Goal: Task Accomplishment & Management: Manage account settings

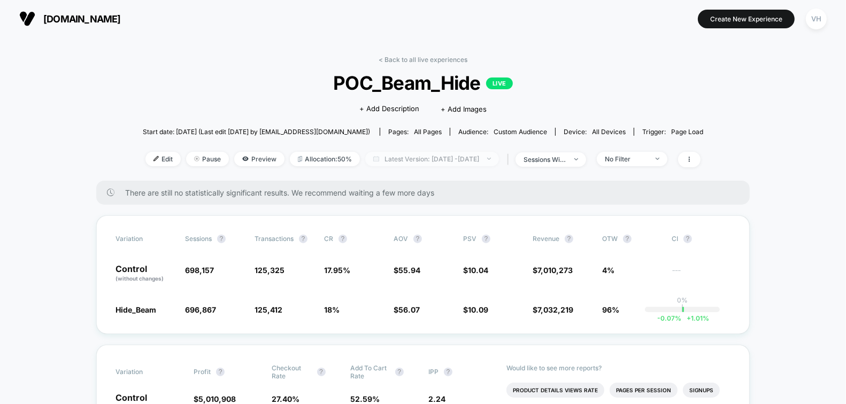
click at [465, 158] on span "Latest Version: [DATE] - [DATE]" at bounding box center [432, 159] width 134 height 14
select select "*"
select select "****"
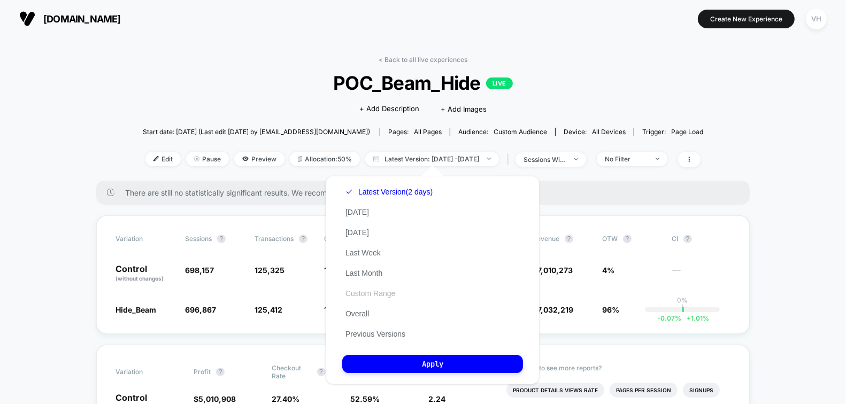
click at [372, 289] on button "Custom Range" at bounding box center [370, 294] width 56 height 10
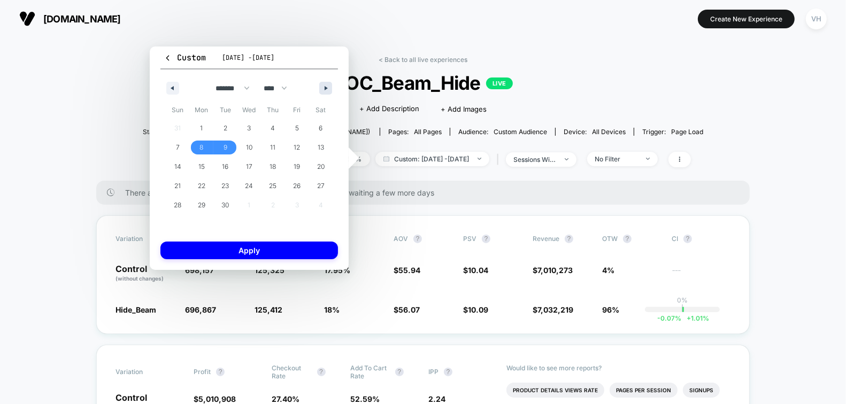
click at [322, 88] on button "button" at bounding box center [325, 88] width 13 height 13
select select "*"
click at [323, 131] on span "4" at bounding box center [320, 128] width 24 height 14
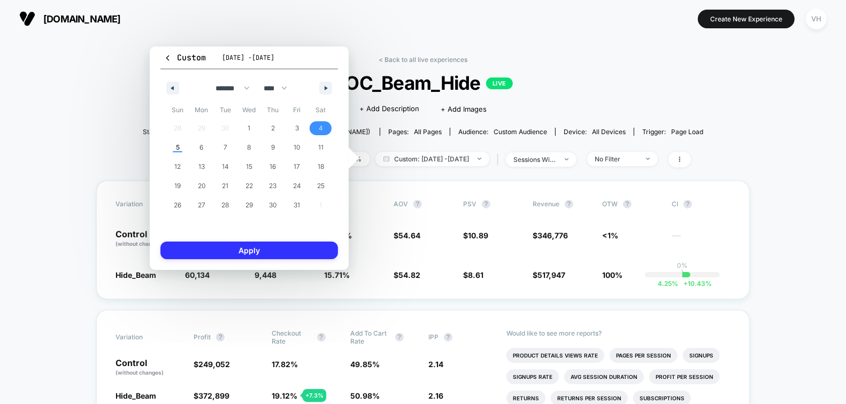
click at [278, 251] on button "Apply" at bounding box center [248, 251] width 177 height 18
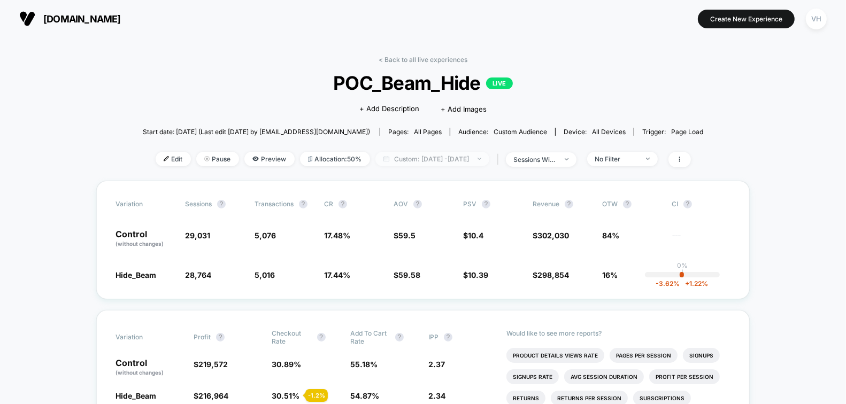
click at [437, 154] on span "Custom: [DATE] - [DATE]" at bounding box center [432, 159] width 114 height 14
select select "*"
select select "****"
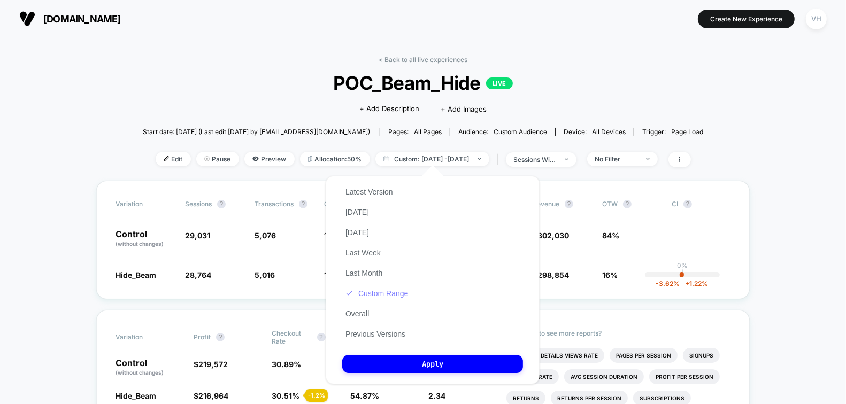
click at [358, 292] on button "Custom Range" at bounding box center [376, 294] width 69 height 10
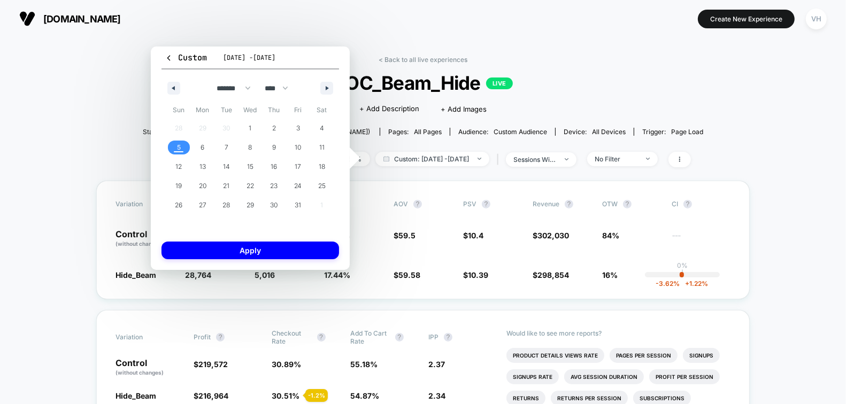
click at [174, 146] on span "5" at bounding box center [179, 148] width 24 height 14
click at [210, 244] on button "Apply" at bounding box center [249, 251] width 177 height 18
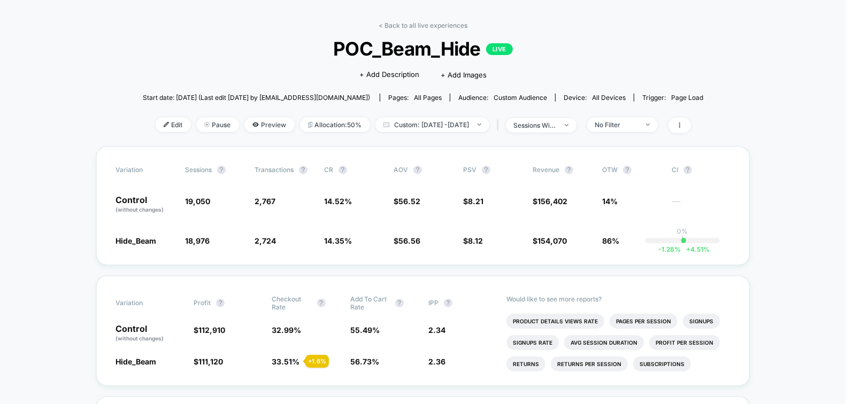
scroll to position [38, 0]
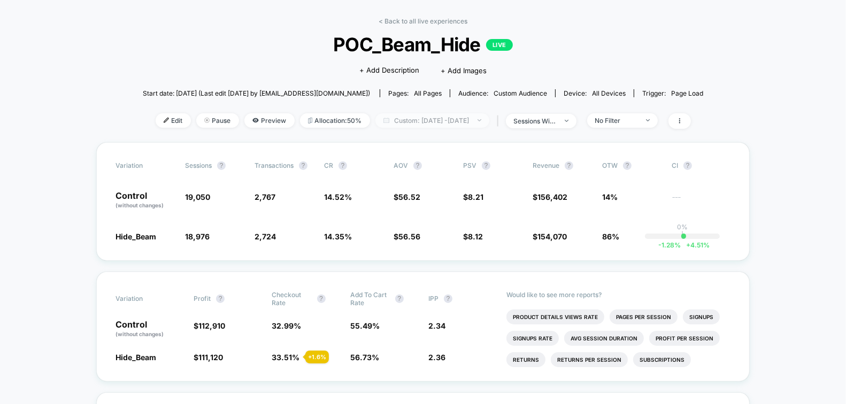
click at [432, 119] on span "Custom: [DATE] - [DATE]" at bounding box center [432, 120] width 114 height 14
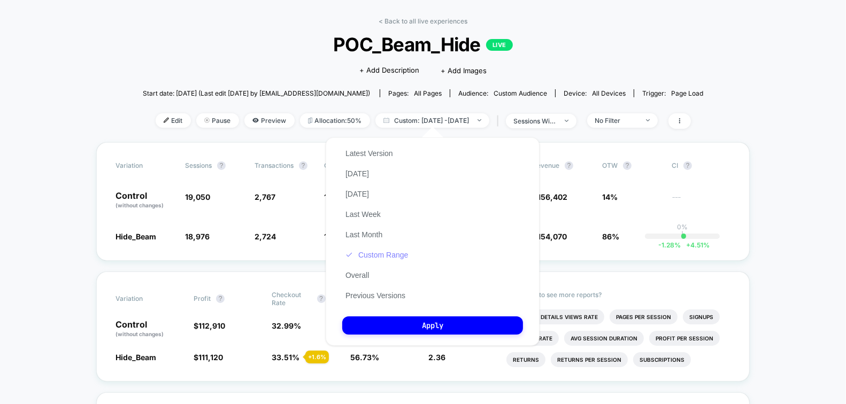
click at [398, 259] on button "Custom Range" at bounding box center [376, 255] width 69 height 10
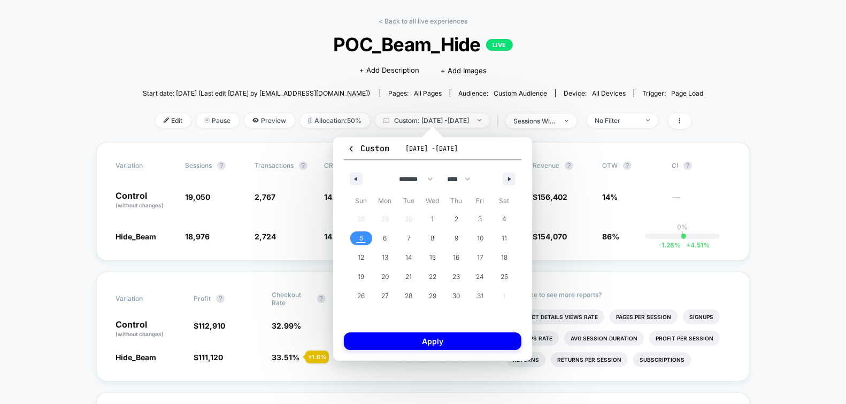
click at [360, 234] on span "5" at bounding box center [361, 238] width 4 height 19
click at [426, 340] on button "Apply" at bounding box center [432, 342] width 177 height 18
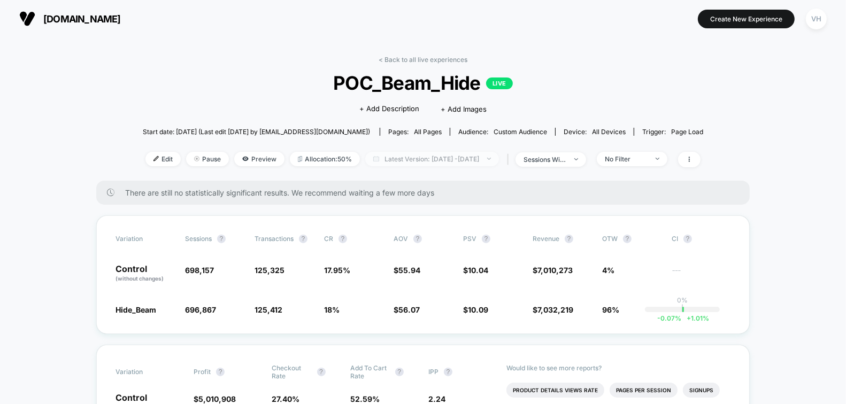
click at [477, 157] on span "Latest Version: Sep 8, 2025 - Oct 5, 2025" at bounding box center [432, 159] width 134 height 14
select select "*"
select select "****"
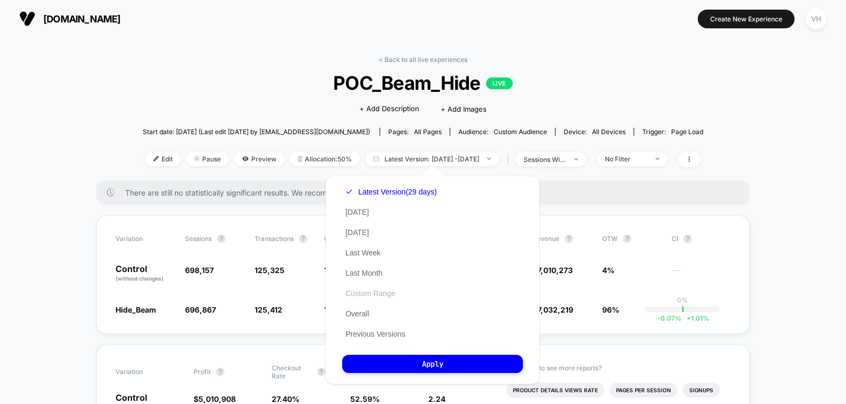
click at [369, 293] on button "Custom Range" at bounding box center [370, 294] width 56 height 10
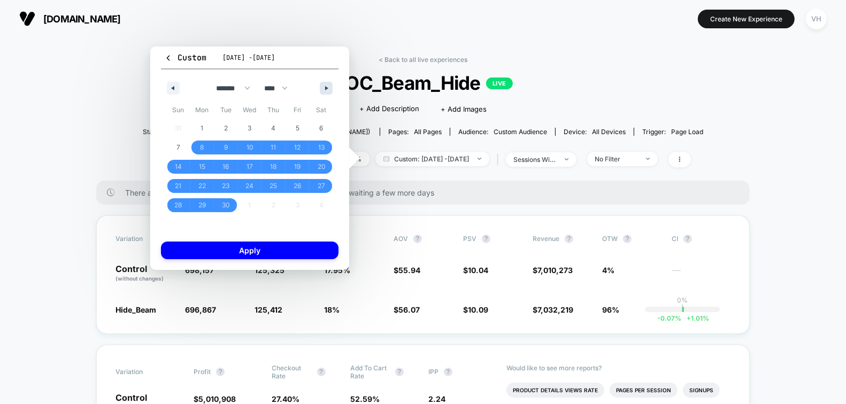
click at [328, 90] on button "button" at bounding box center [326, 88] width 13 height 13
select select "*"
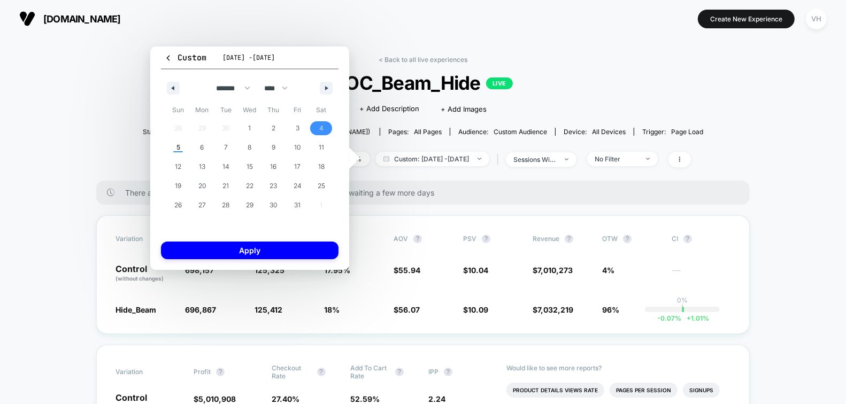
click at [324, 127] on span "4" at bounding box center [321, 128] width 24 height 14
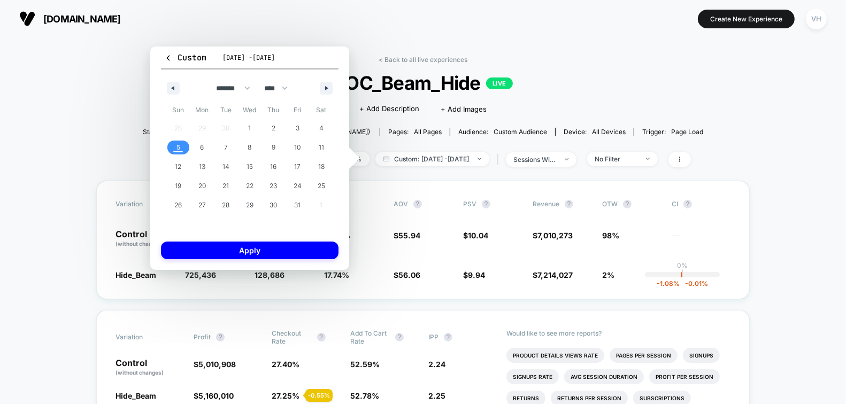
click at [177, 146] on span "5" at bounding box center [178, 147] width 4 height 19
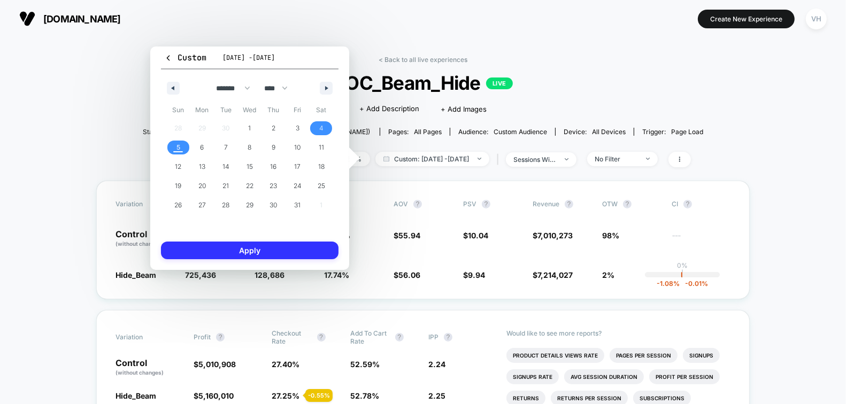
click at [217, 246] on button "Apply" at bounding box center [249, 251] width 177 height 18
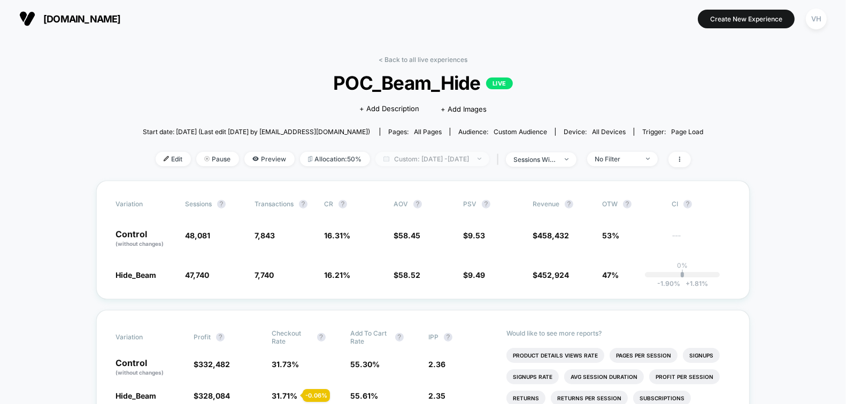
click at [412, 161] on span "Custom: Oct 4, 2025 - Oct 5, 2025" at bounding box center [432, 159] width 114 height 14
select select "*"
select select "****"
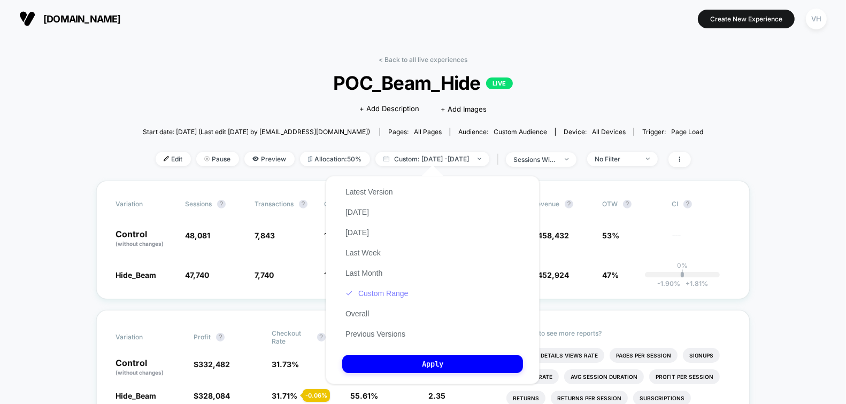
click at [365, 296] on button "Custom Range" at bounding box center [376, 294] width 69 height 10
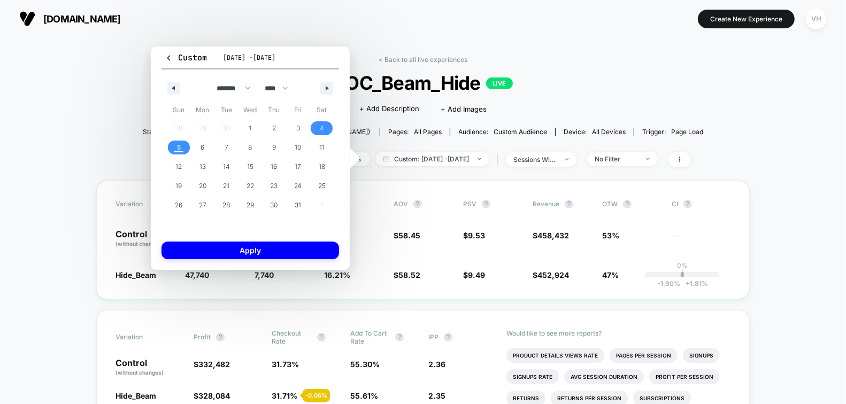
click at [166, 90] on div "******* ******** ***** ***** *** **** **** ****** ********* ******* ******** **…" at bounding box center [249, 85] width 177 height 32
click at [174, 88] on icon "button" at bounding box center [171, 88] width 5 height 4
click at [202, 208] on span "29" at bounding box center [202, 205] width 7 height 19
click at [323, 88] on button "button" at bounding box center [326, 88] width 13 height 13
click at [177, 147] on span "5" at bounding box center [179, 147] width 4 height 19
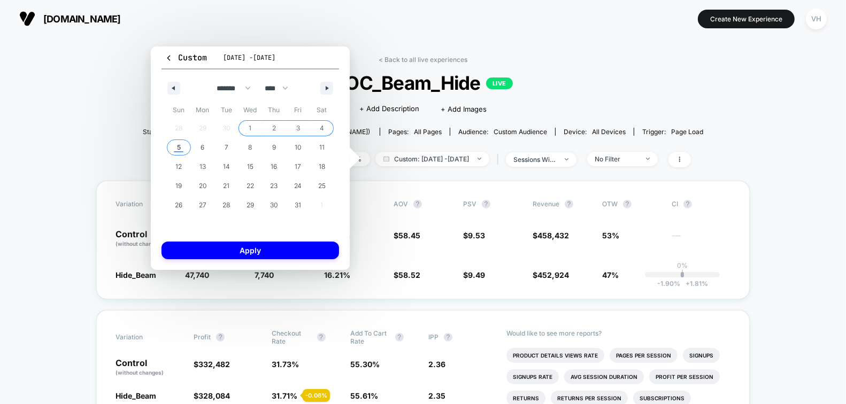
select select "*"
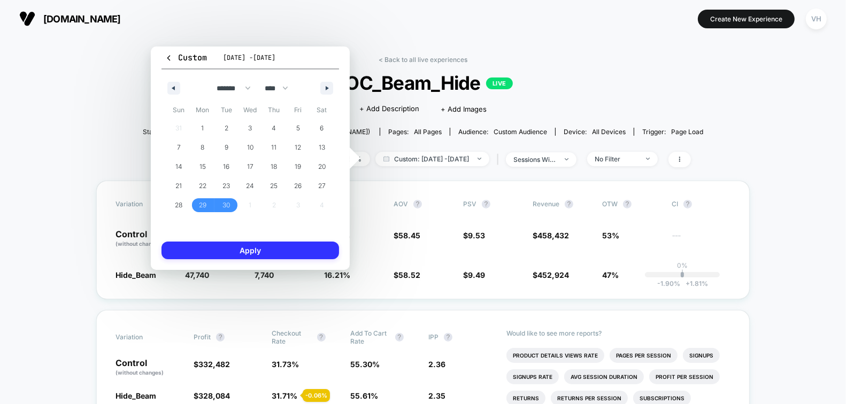
click at [219, 249] on button "Apply" at bounding box center [249, 251] width 177 height 18
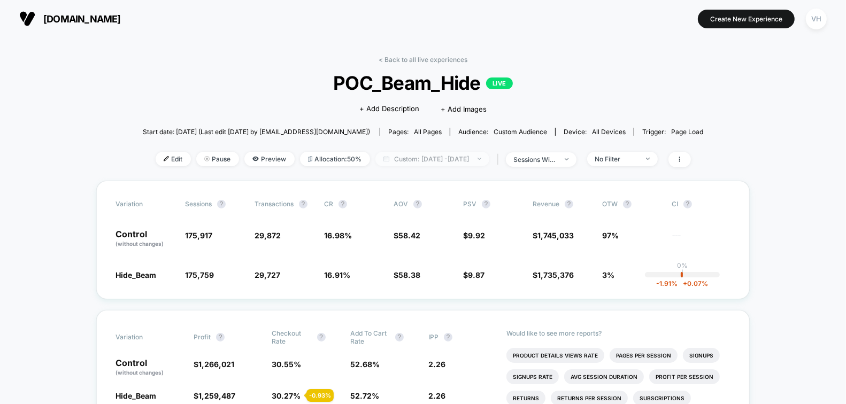
click at [461, 153] on span "Custom: Sep 29, 2025 - Oct 5, 2025" at bounding box center [432, 159] width 114 height 14
select select "*"
select select "****"
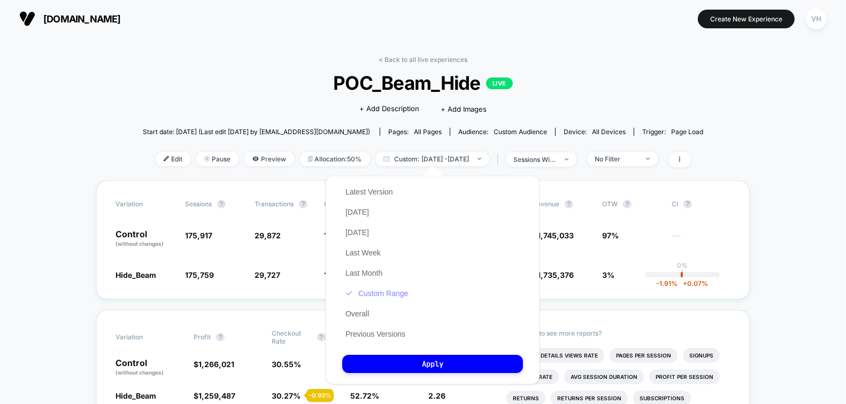
click at [376, 294] on button "Custom Range" at bounding box center [376, 294] width 69 height 10
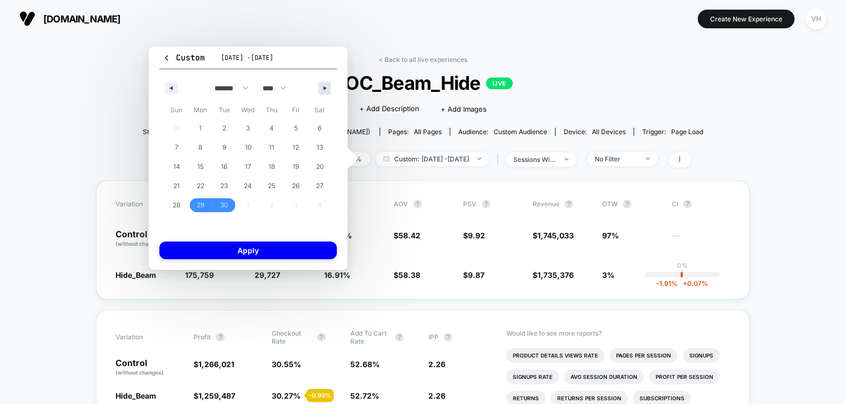
click at [325, 91] on button "button" at bounding box center [324, 88] width 13 height 13
select select "*"
drag, startPoint x: 317, startPoint y: 125, endPoint x: 285, endPoint y: 128, distance: 32.2
click at [316, 125] on span "4" at bounding box center [319, 128] width 24 height 14
click at [176, 145] on span "5" at bounding box center [177, 147] width 4 height 19
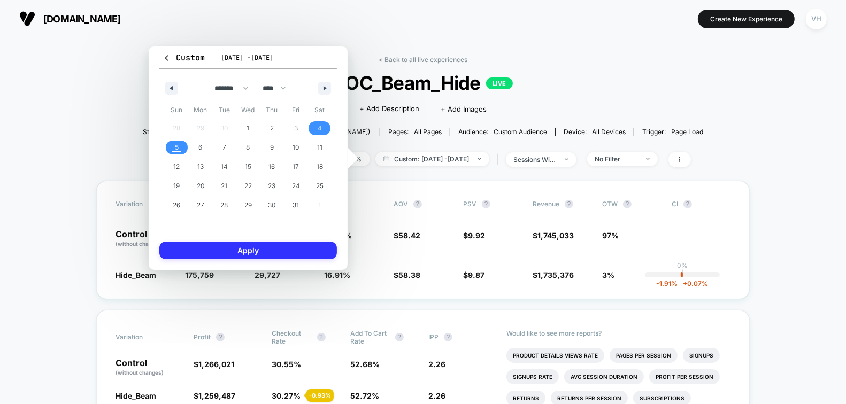
click at [220, 249] on button "Apply" at bounding box center [247, 251] width 177 height 18
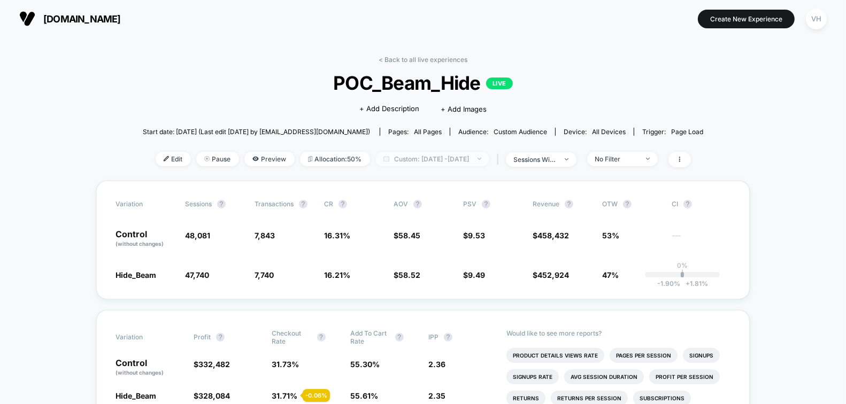
click at [476, 163] on span "Custom: Oct 4, 2025 - Oct 5, 2025" at bounding box center [432, 159] width 114 height 14
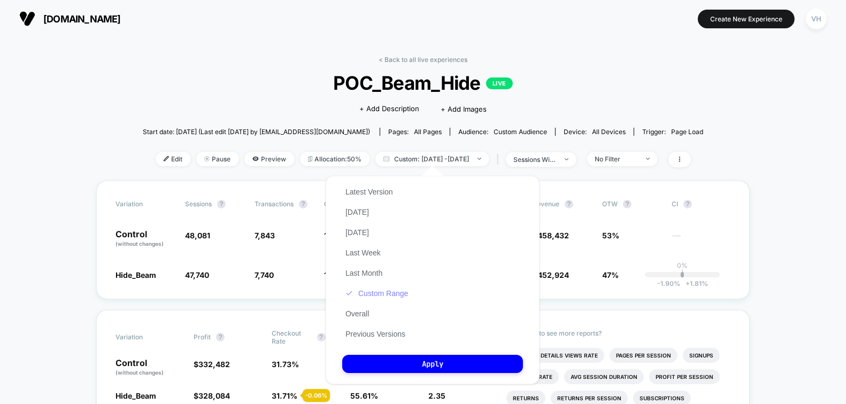
click at [385, 293] on button "Custom Range" at bounding box center [376, 294] width 69 height 10
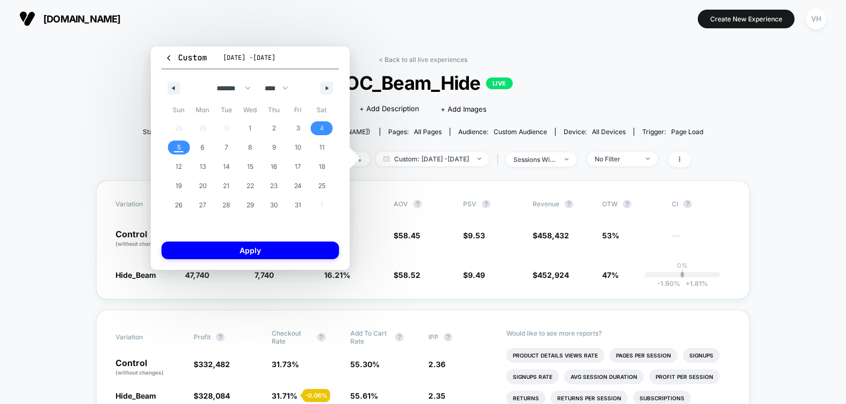
click at [177, 146] on span "5" at bounding box center [179, 147] width 4 height 19
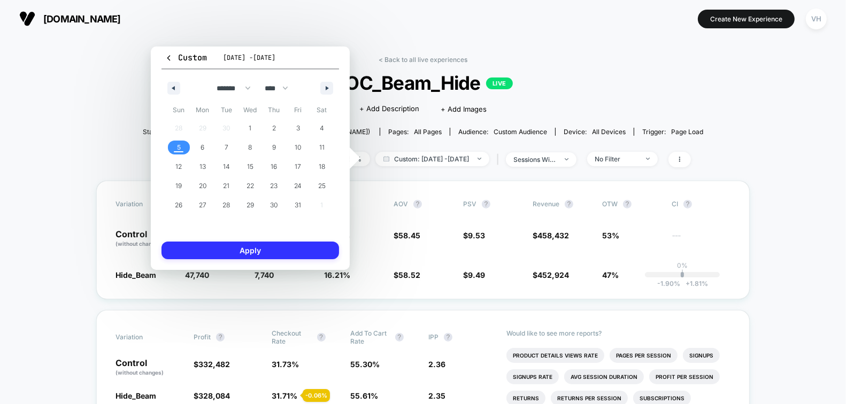
click at [209, 246] on button "Apply" at bounding box center [249, 251] width 177 height 18
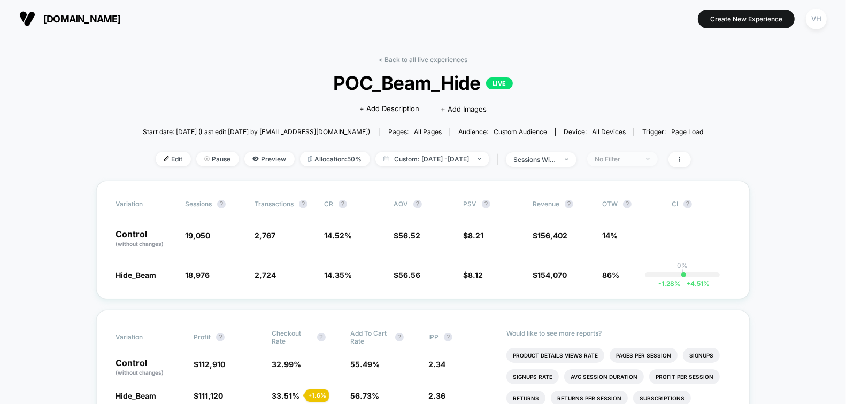
click at [618, 163] on span "No Filter" at bounding box center [622, 159] width 71 height 14
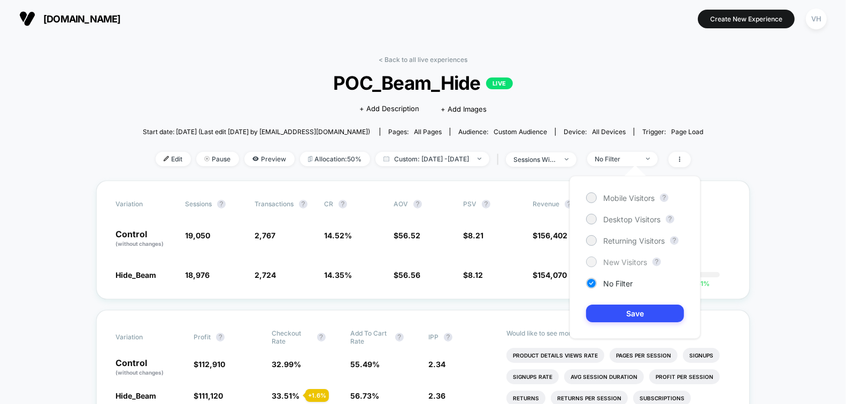
click at [612, 260] on span "New Visitors" at bounding box center [625, 262] width 44 height 9
click at [612, 308] on button "Save" at bounding box center [635, 314] width 98 height 18
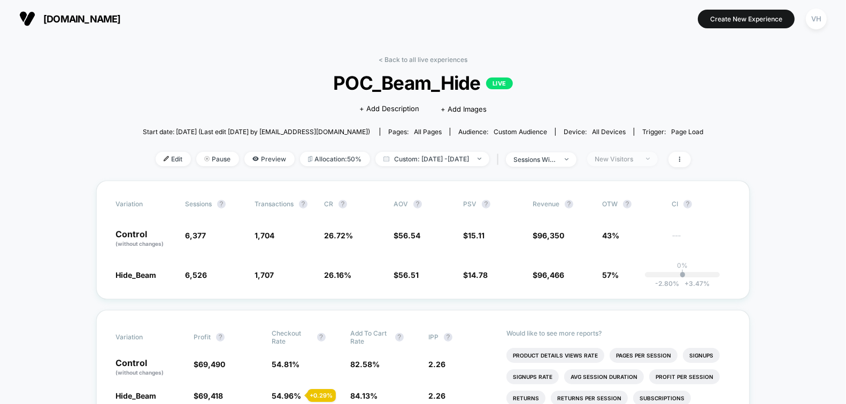
click at [638, 161] on div "New Visitors" at bounding box center [616, 159] width 43 height 8
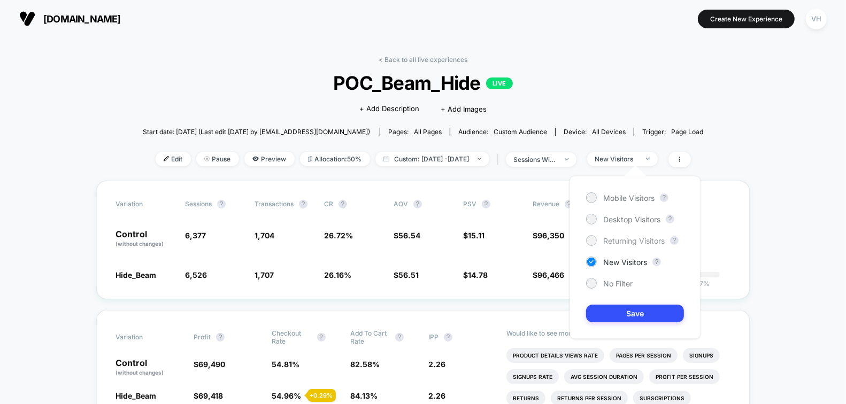
click at [604, 238] on span "Returning Visitors" at bounding box center [633, 240] width 61 height 9
click at [604, 312] on button "Save" at bounding box center [635, 314] width 98 height 18
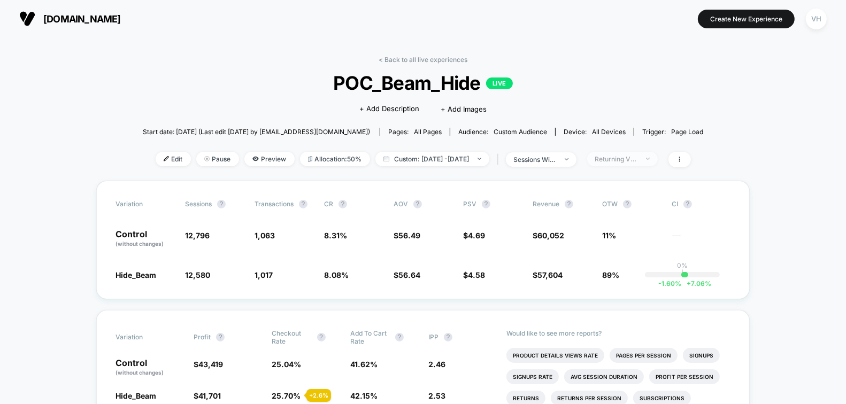
click at [637, 159] on div "Returning Visitors" at bounding box center [616, 159] width 43 height 8
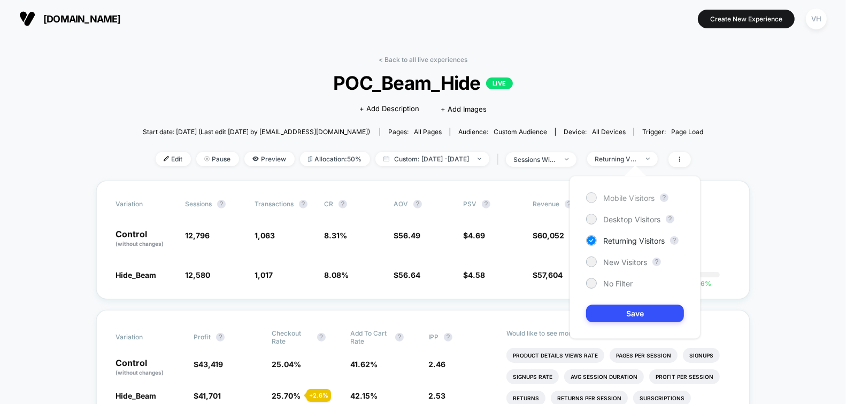
click at [623, 198] on span "Mobile Visitors" at bounding box center [628, 198] width 51 height 9
click at [620, 320] on button "Save" at bounding box center [635, 314] width 98 height 18
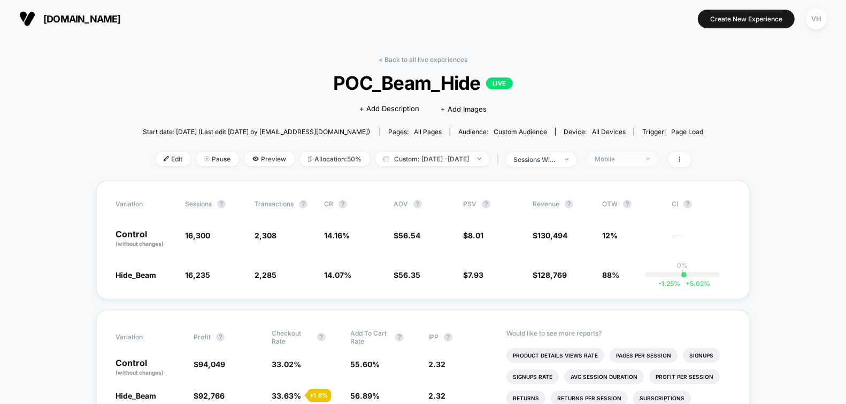
click at [658, 152] on span "Mobile" at bounding box center [622, 159] width 71 height 14
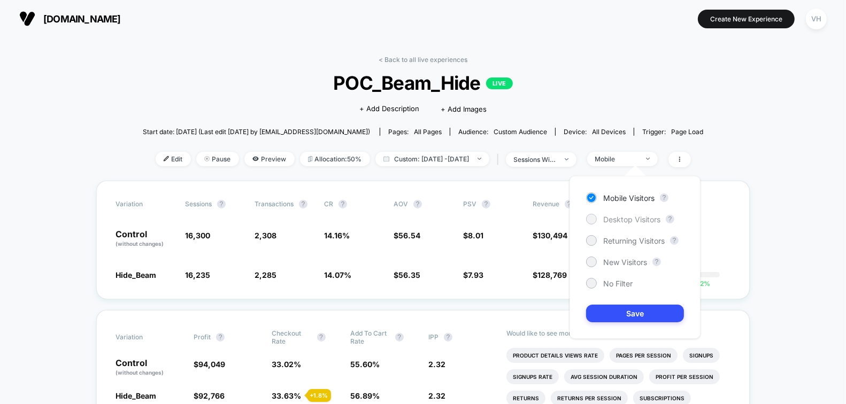
click at [620, 215] on span "Desktop Visitors" at bounding box center [631, 219] width 57 height 9
click at [615, 321] on button "Save" at bounding box center [635, 314] width 98 height 18
